Goal: Task Accomplishment & Management: Manage account settings

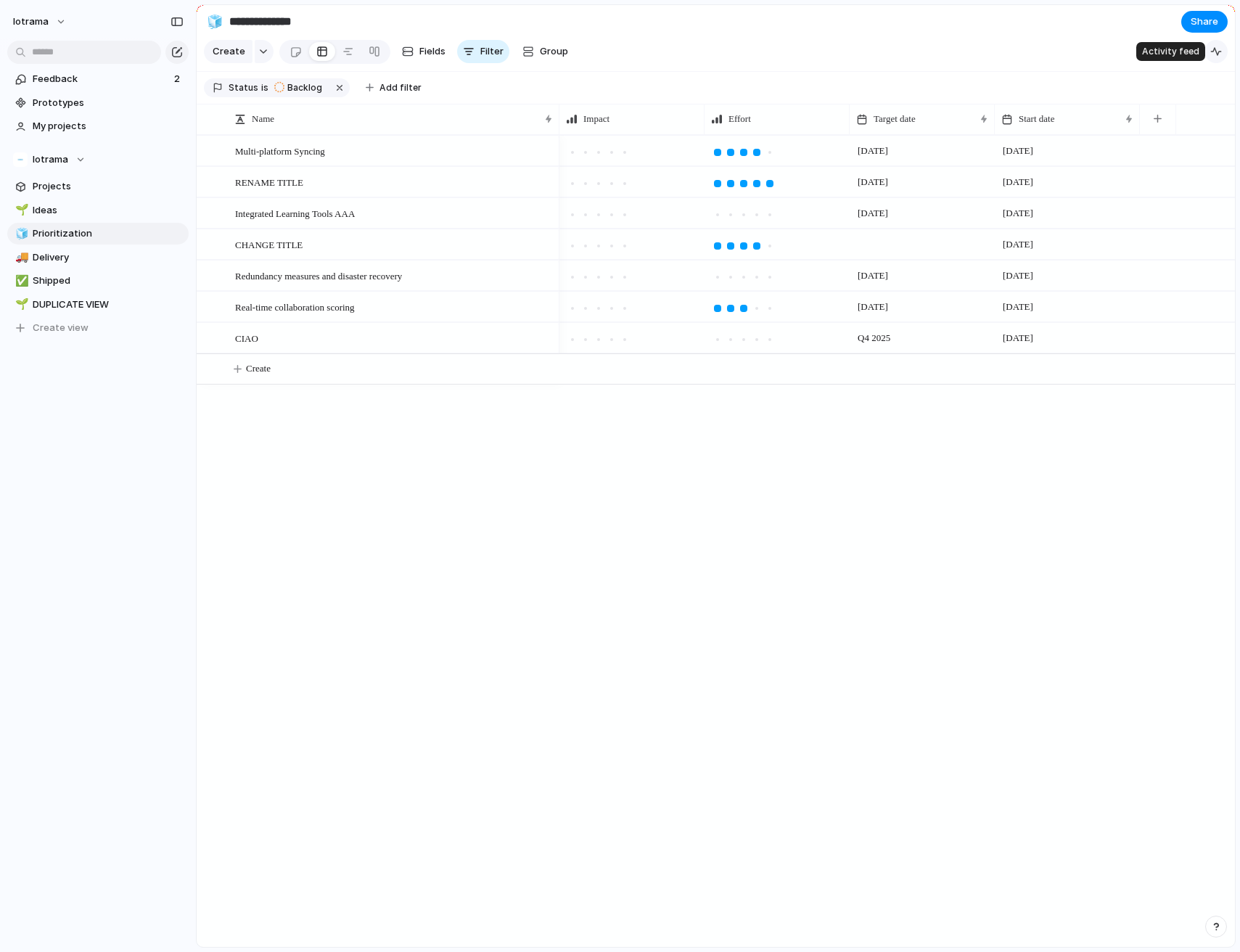
click at [1221, 52] on div "button" at bounding box center [1215, 51] width 11 height 11
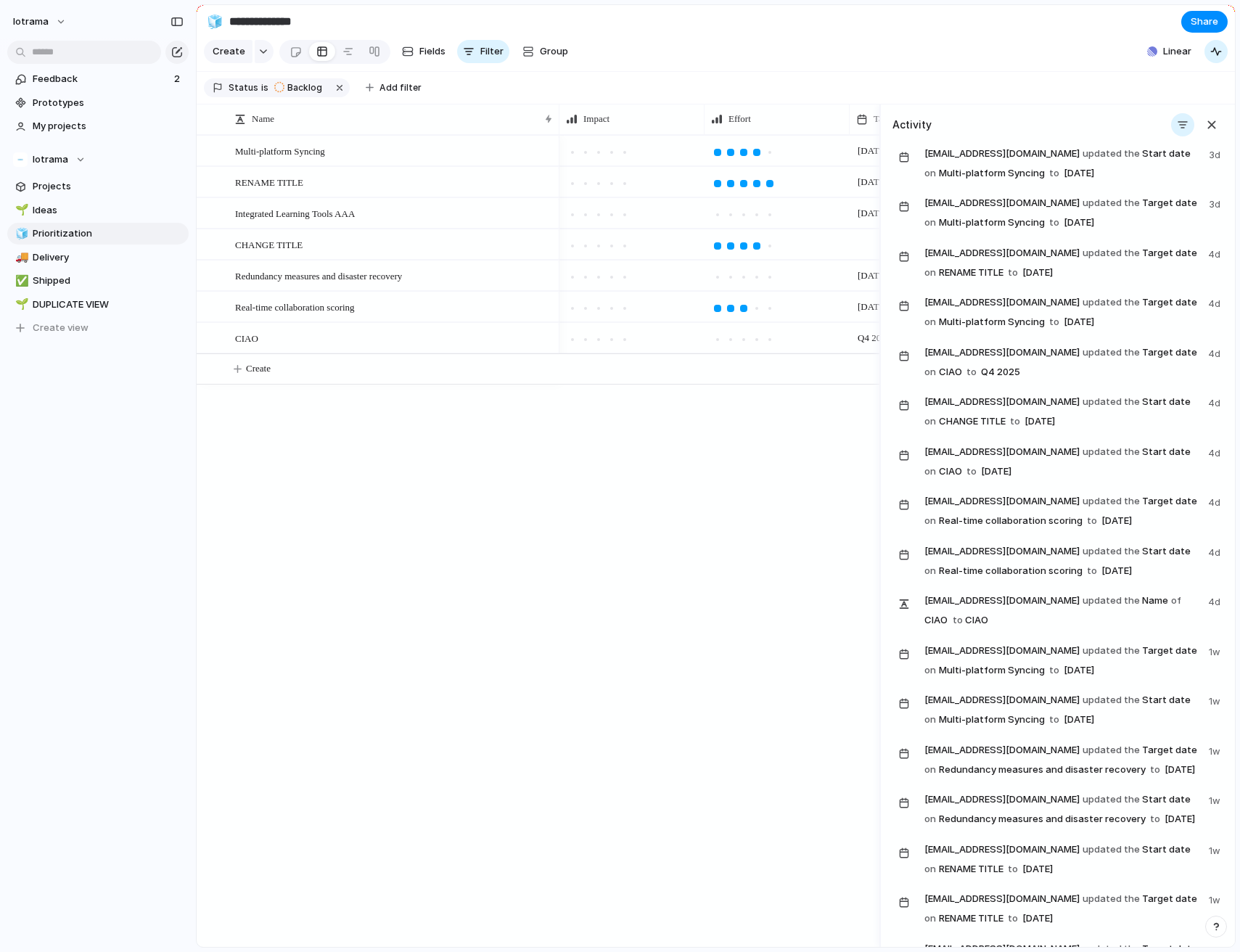
click at [1113, 318] on span "[EMAIL_ADDRESS][DOMAIN_NAME] updated the Target date on Multi-platform Syncing …" at bounding box center [1062, 313] width 275 height 38
click at [1125, 309] on span "[EMAIL_ADDRESS][DOMAIN_NAME] updated the Target date on Multi-platform Syncing …" at bounding box center [1062, 313] width 275 height 38
click at [1183, 120] on div "button" at bounding box center [1182, 124] width 11 height 11
